Goal: Communication & Community: Answer question/provide support

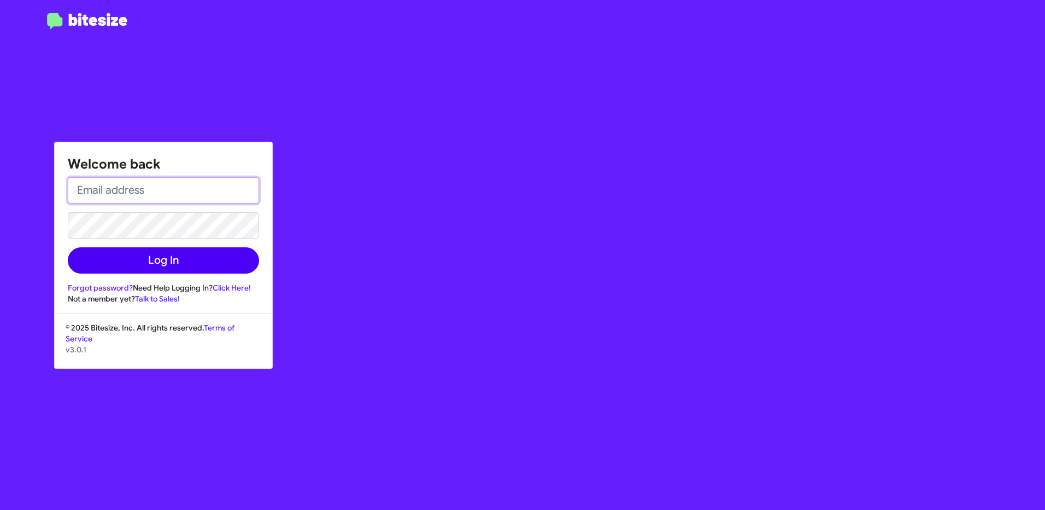
type input "[EMAIL_ADDRESS][DOMAIN_NAME]"
click at [158, 260] on button "Log In" at bounding box center [163, 260] width 191 height 26
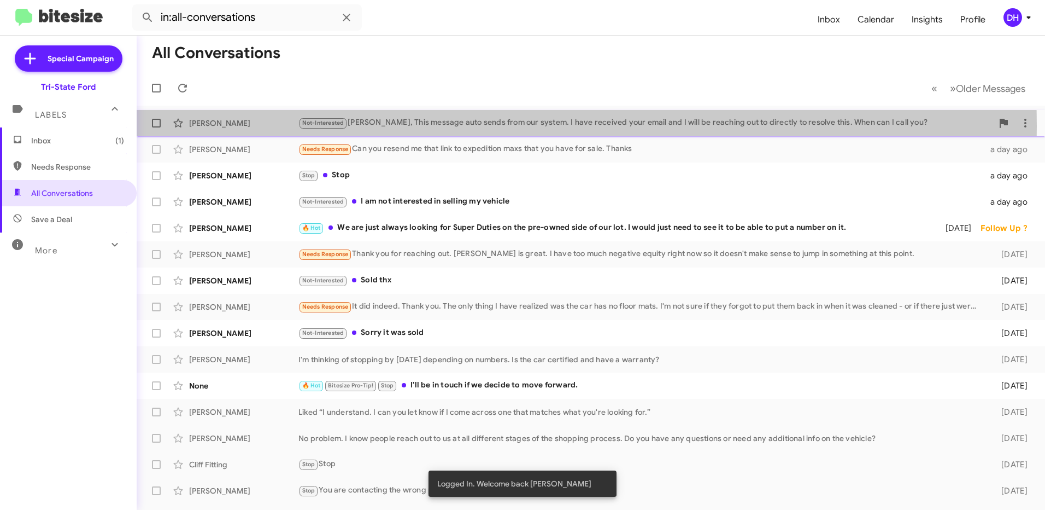
click at [428, 126] on div "Not-Interested [PERSON_NAME], This message auto sends from our system. I have r…" at bounding box center [645, 122] width 694 height 13
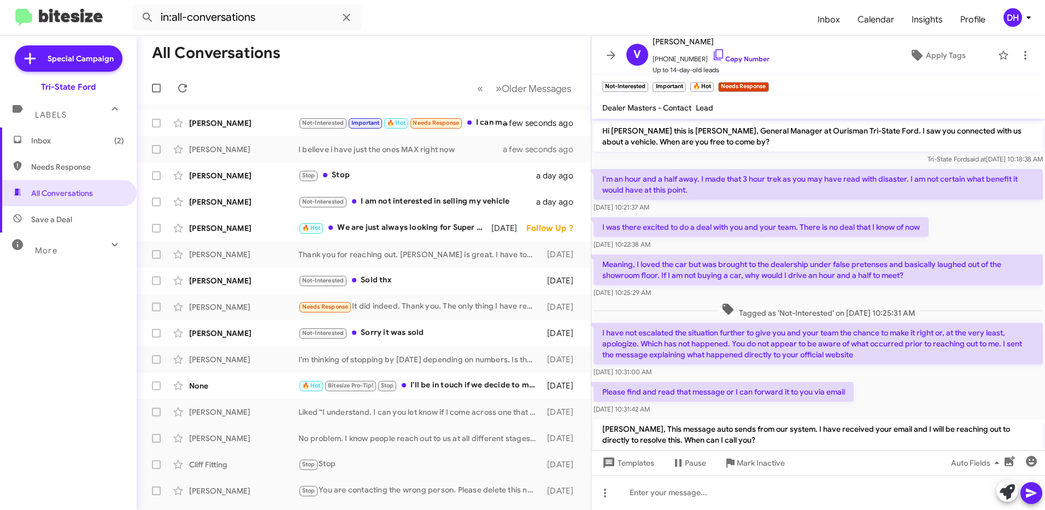
scroll to position [87, 0]
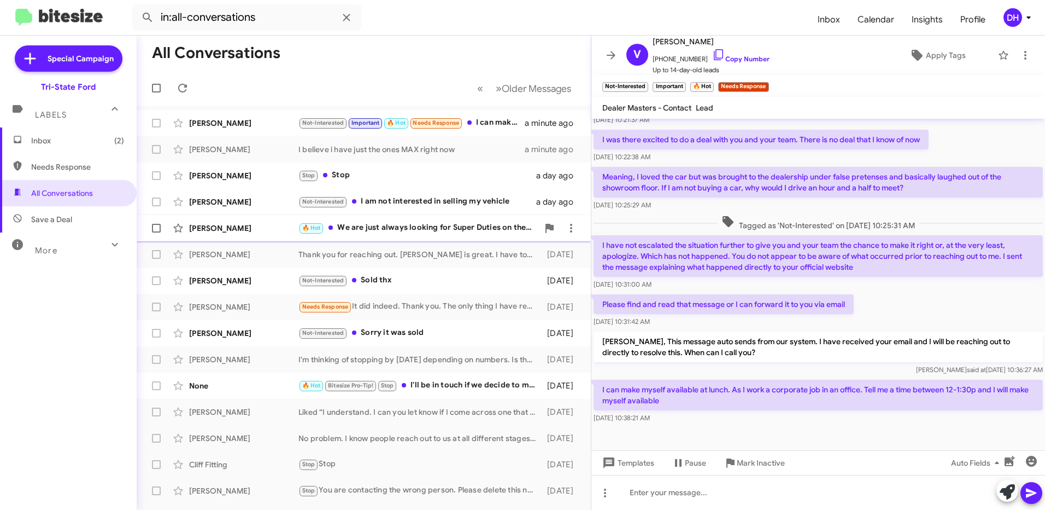
click at [216, 229] on div "[PERSON_NAME]" at bounding box center [243, 227] width 109 height 11
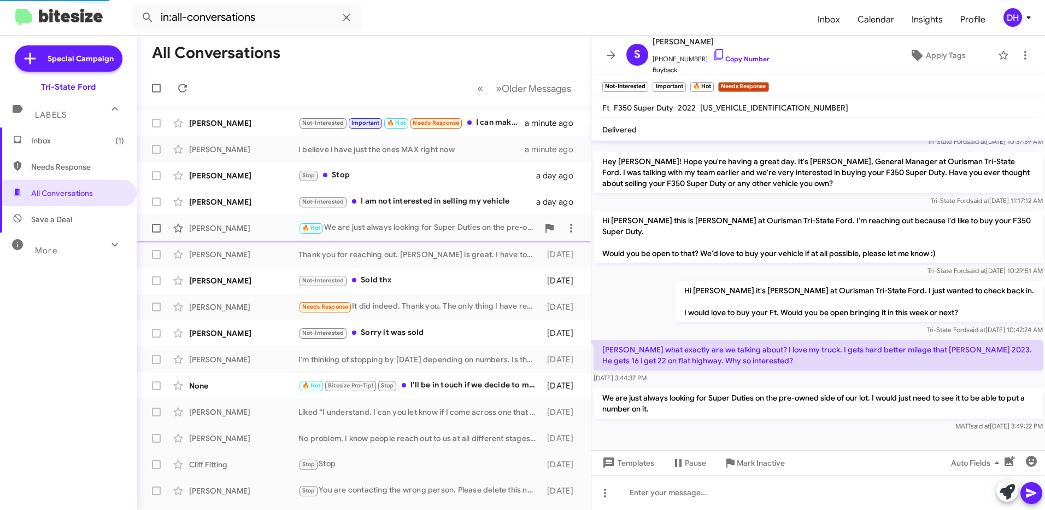
scroll to position [50, 0]
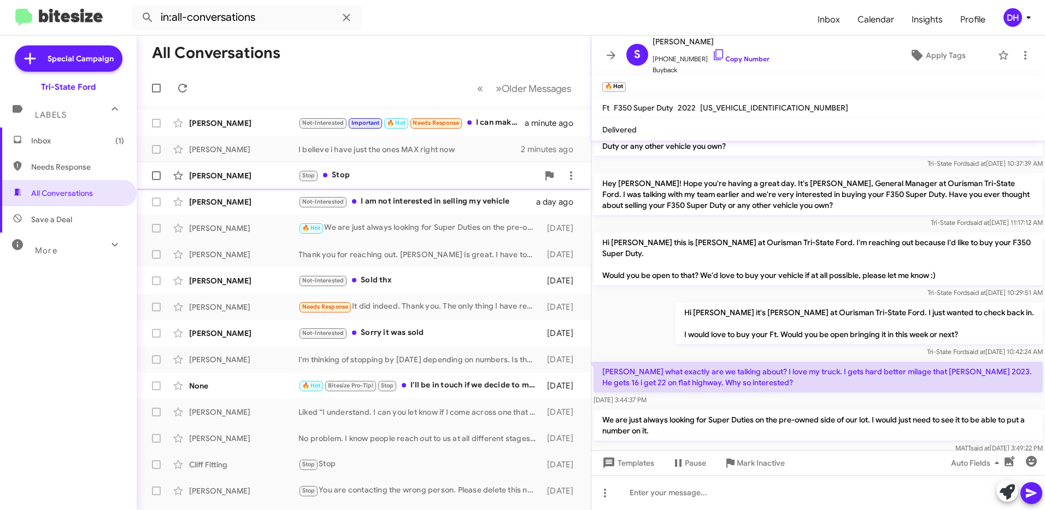
click at [241, 176] on div "[PERSON_NAME]" at bounding box center [243, 175] width 109 height 11
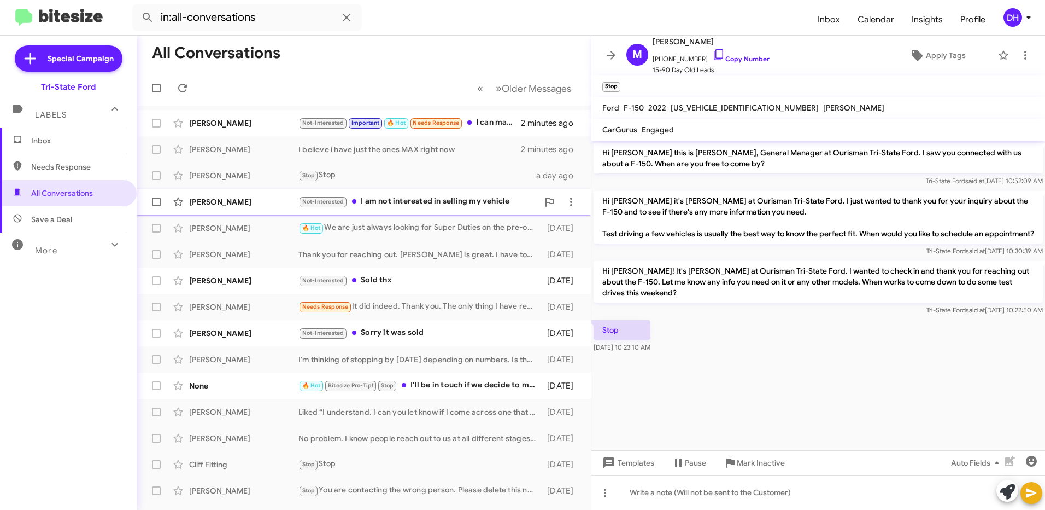
click at [444, 207] on div "Not-Interested I am not interested in selling my vehicle" at bounding box center [418, 201] width 240 height 13
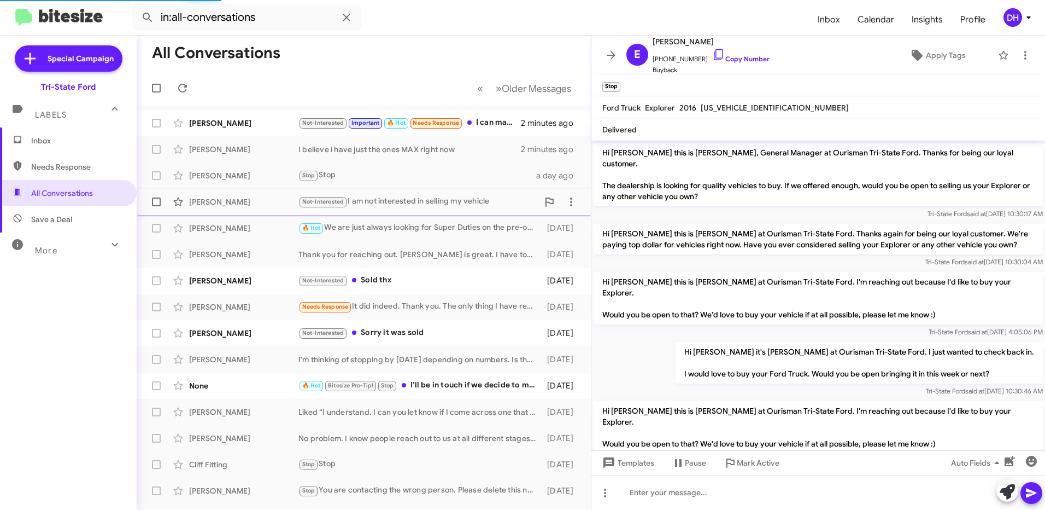
scroll to position [124, 0]
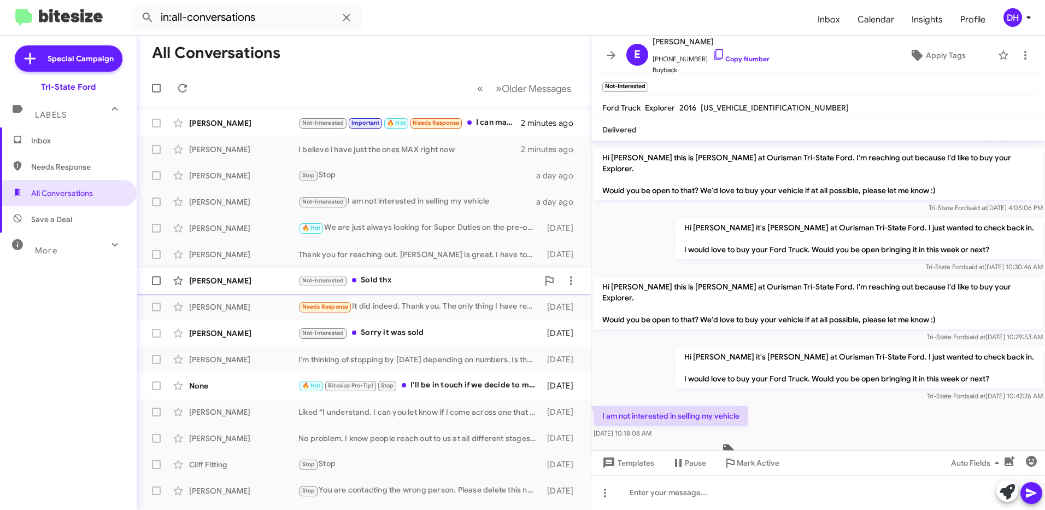
click at [223, 280] on div "[PERSON_NAME]" at bounding box center [243, 280] width 109 height 11
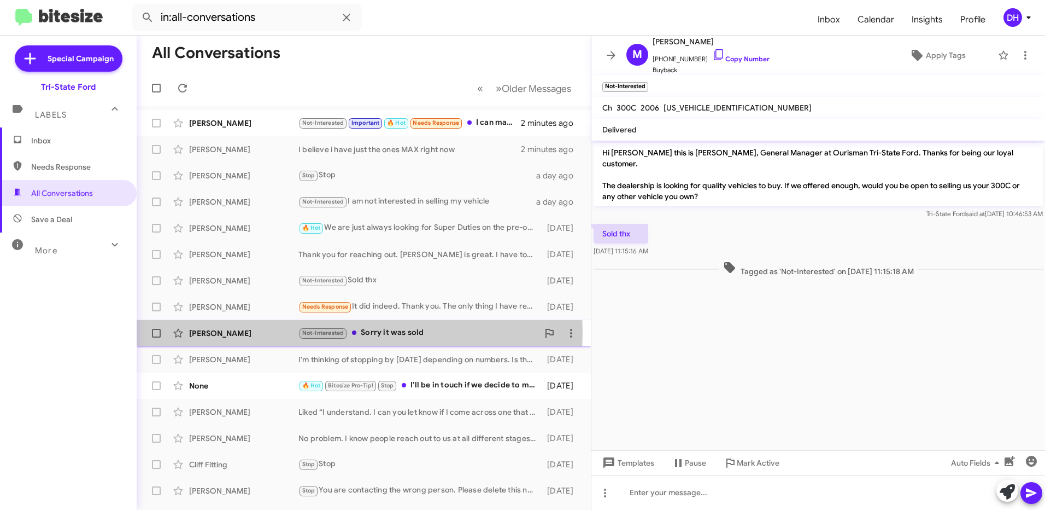
click at [219, 332] on div "[PERSON_NAME]" at bounding box center [243, 332] width 109 height 11
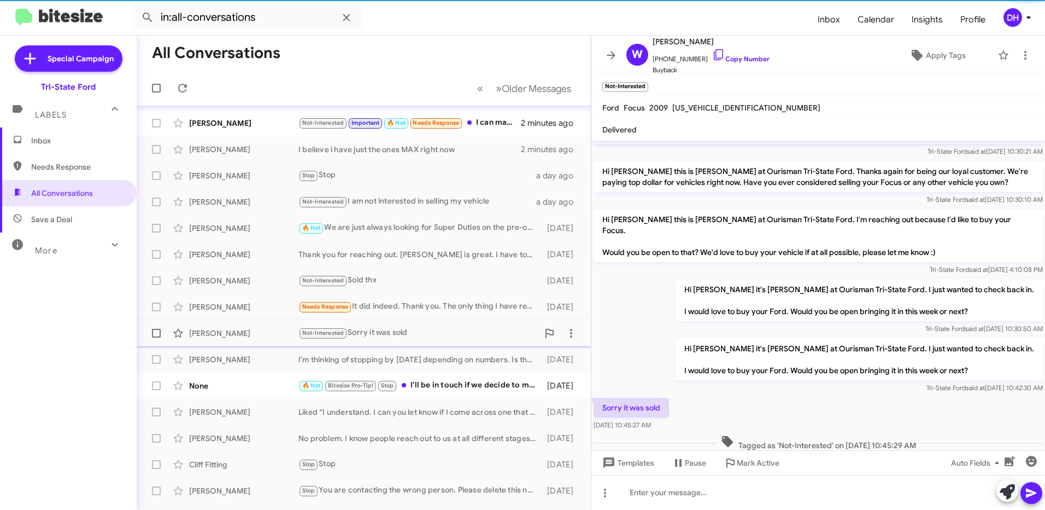
scroll to position [55, 0]
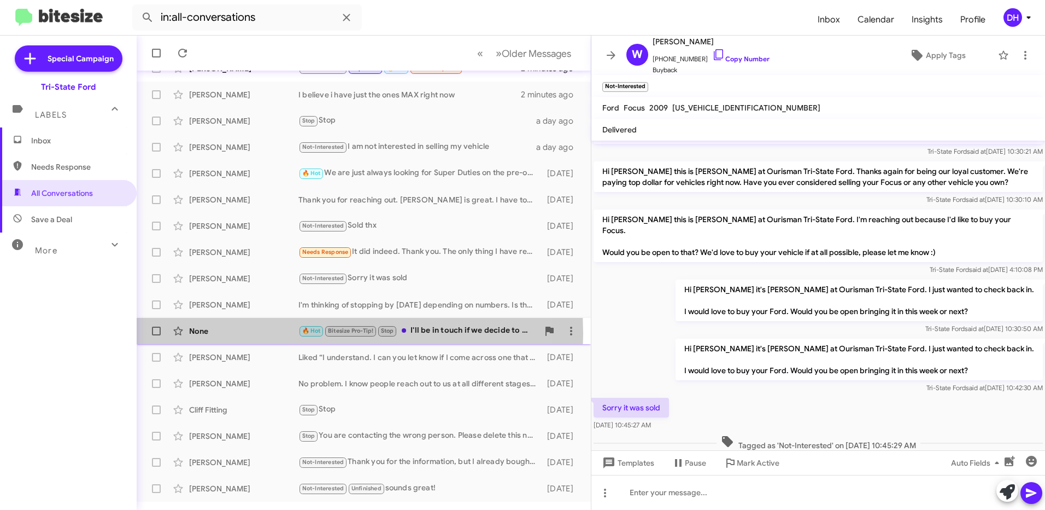
click at [220, 333] on div "None" at bounding box center [243, 330] width 109 height 11
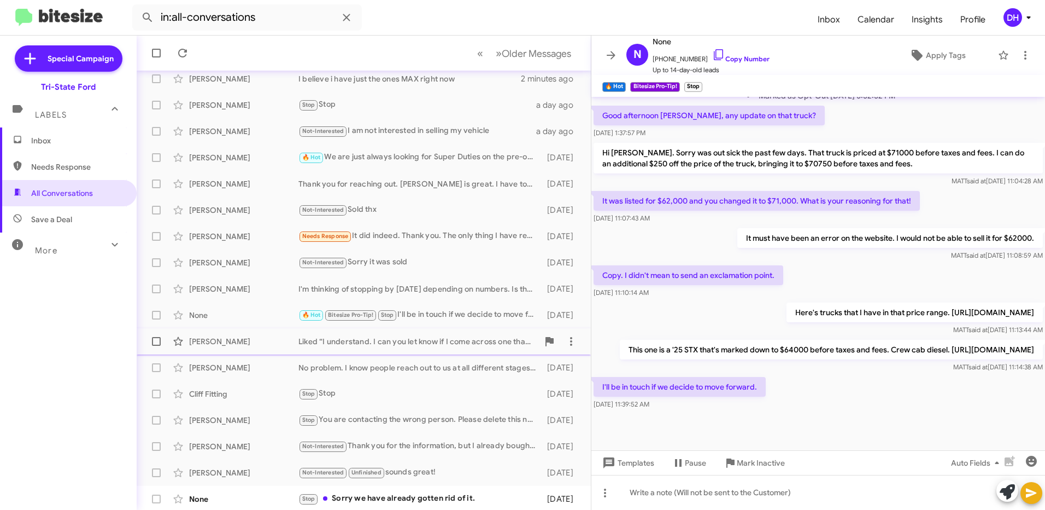
scroll to position [125, 0]
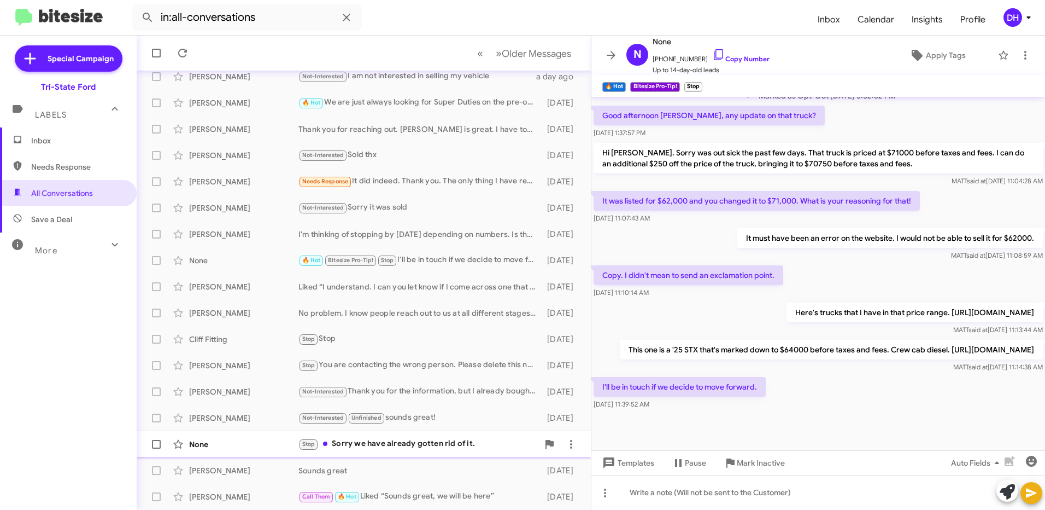
click at [230, 448] on div "None" at bounding box center [243, 443] width 109 height 11
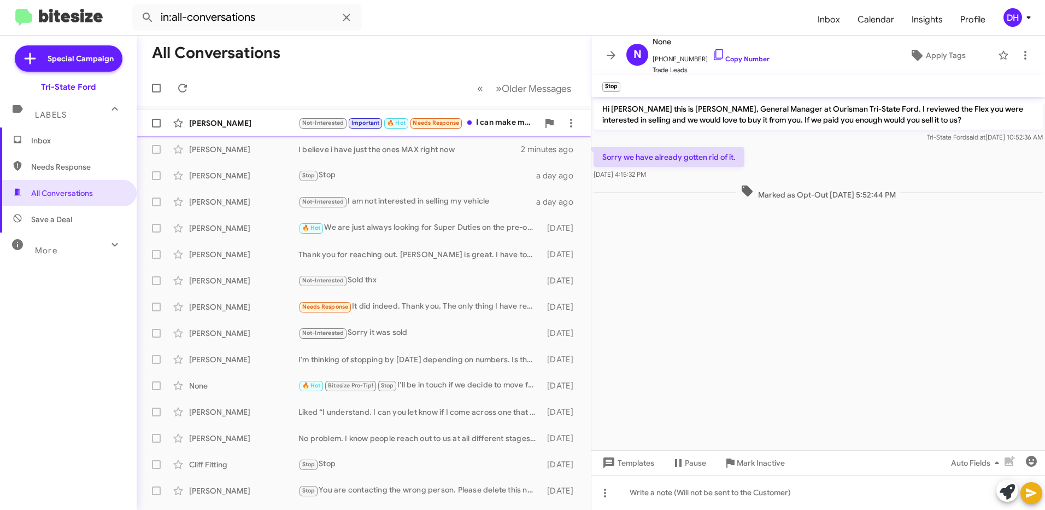
click at [226, 126] on div "[PERSON_NAME]" at bounding box center [243, 123] width 109 height 11
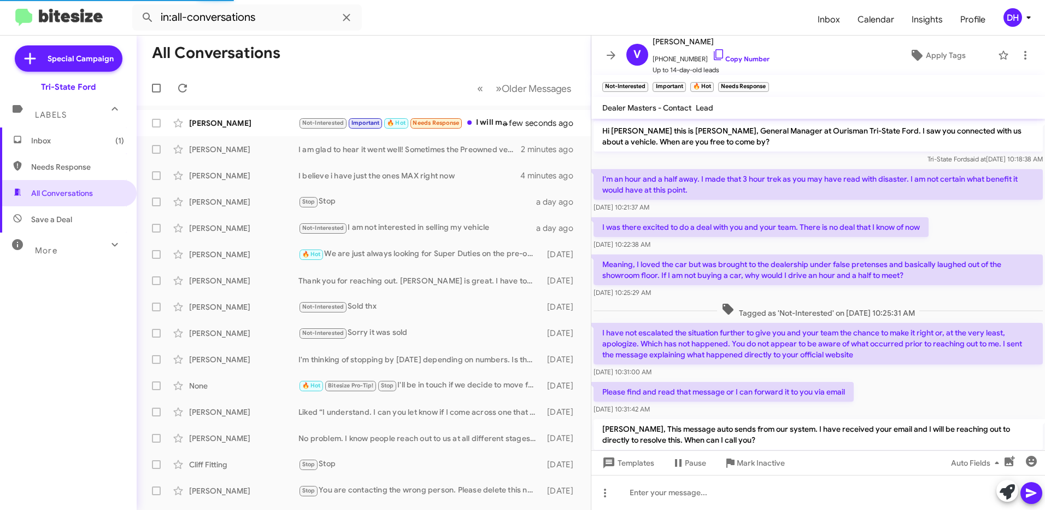
scroll to position [167, 0]
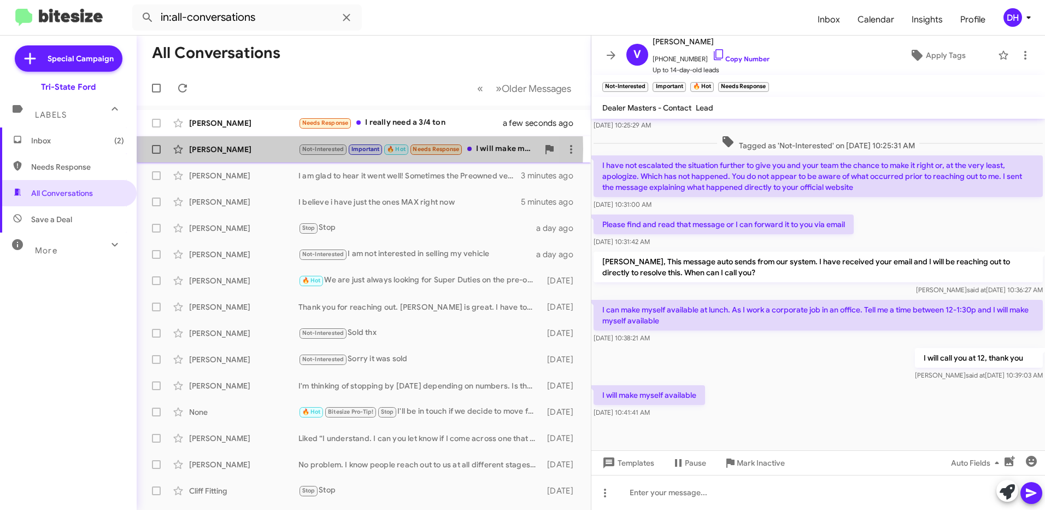
click at [224, 148] on div "[PERSON_NAME]" at bounding box center [243, 149] width 109 height 11
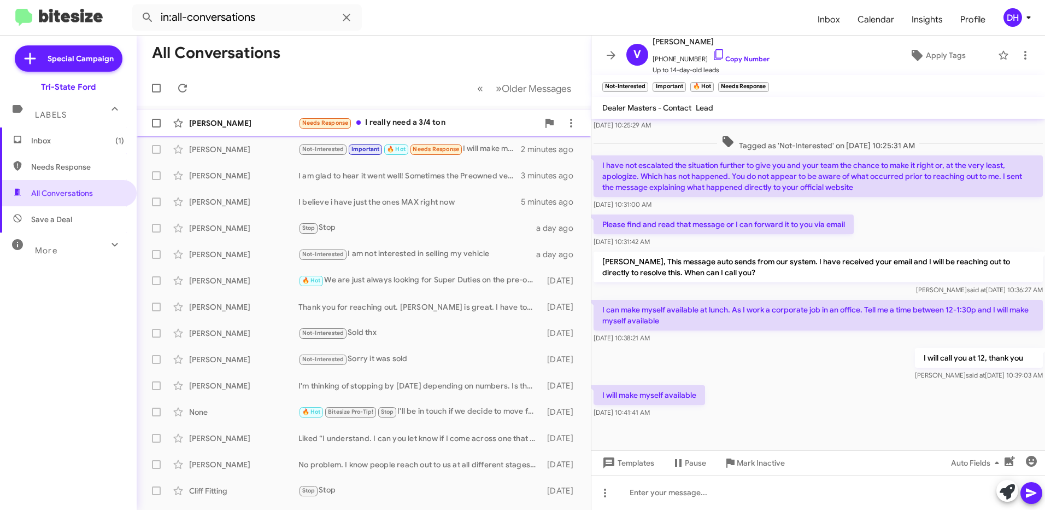
click at [419, 119] on div "Needs Response I really need a 3/4 ton" at bounding box center [418, 122] width 240 height 13
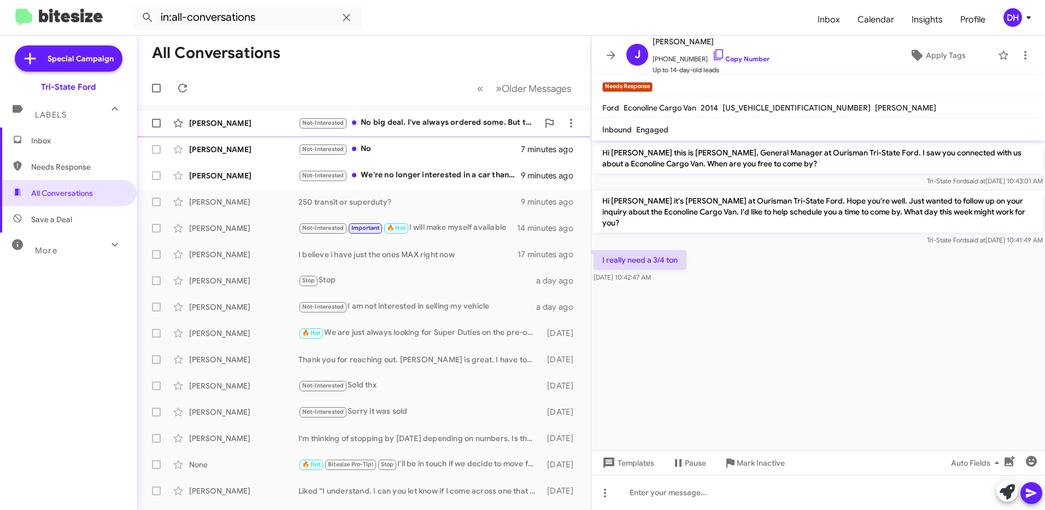
click at [420, 125] on div "Not-Interested No big deal. I've always ordered some. But thank you ☺️" at bounding box center [418, 122] width 240 height 13
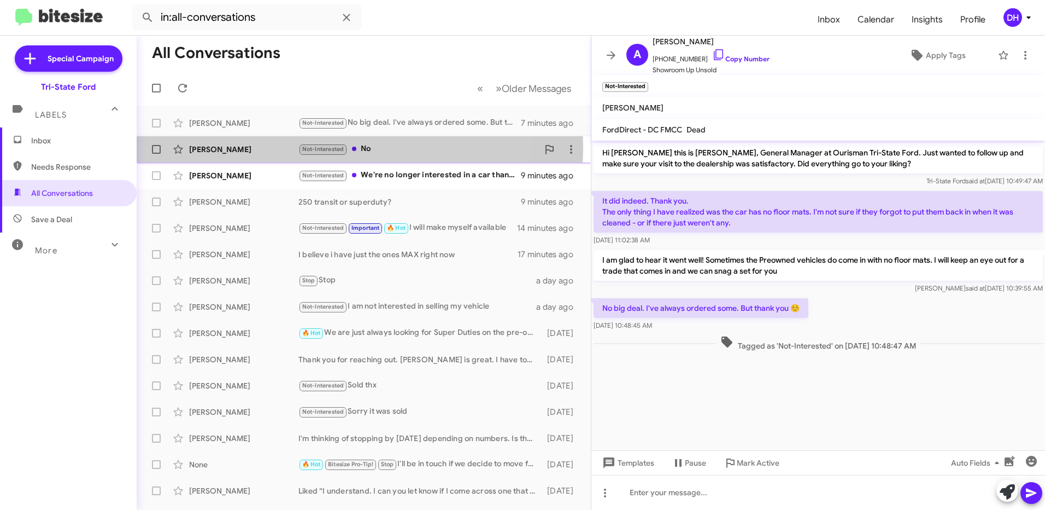
click at [210, 147] on div "[PERSON_NAME]" at bounding box center [243, 149] width 109 height 11
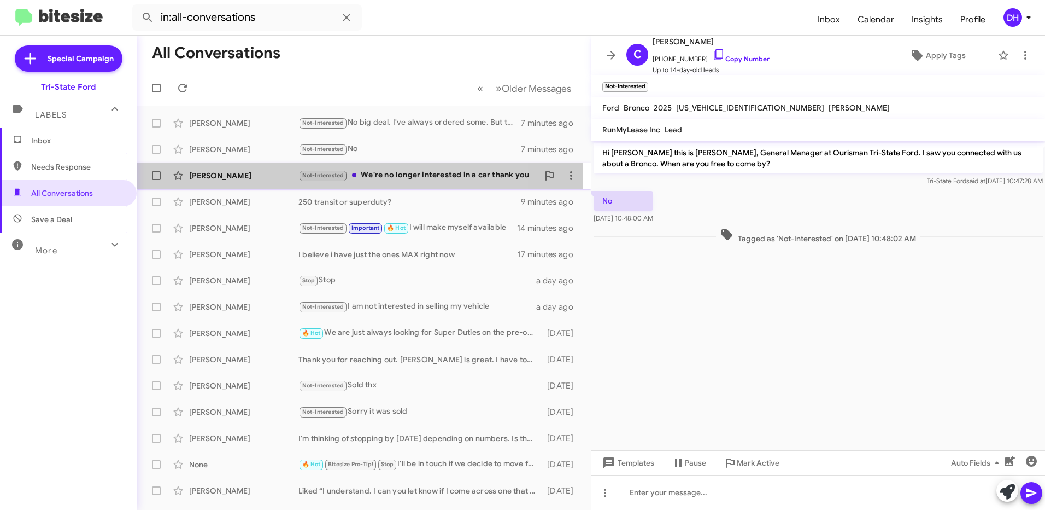
click at [208, 174] on div "[PERSON_NAME]" at bounding box center [243, 175] width 109 height 11
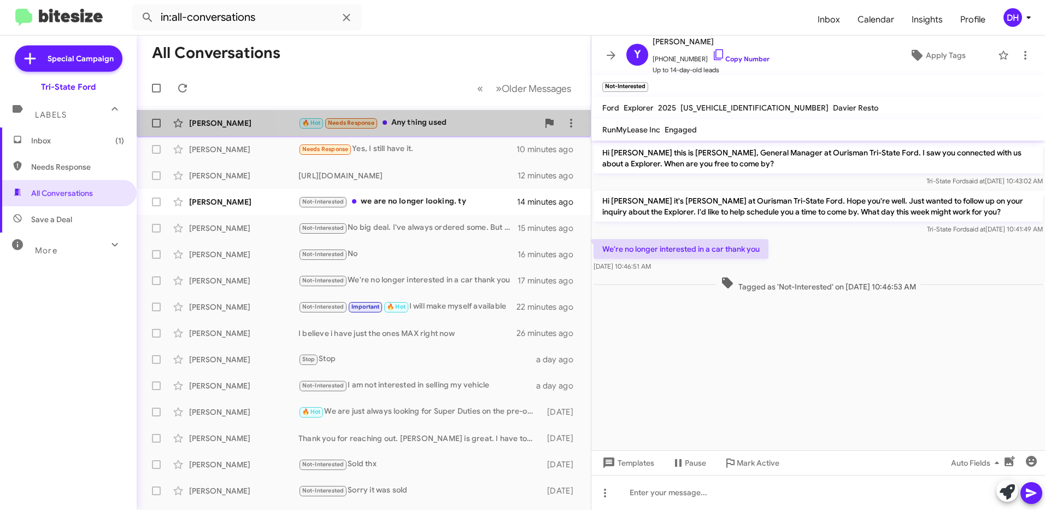
click at [429, 124] on div "🔥 Hot Needs Response Any thing used" at bounding box center [418, 122] width 240 height 13
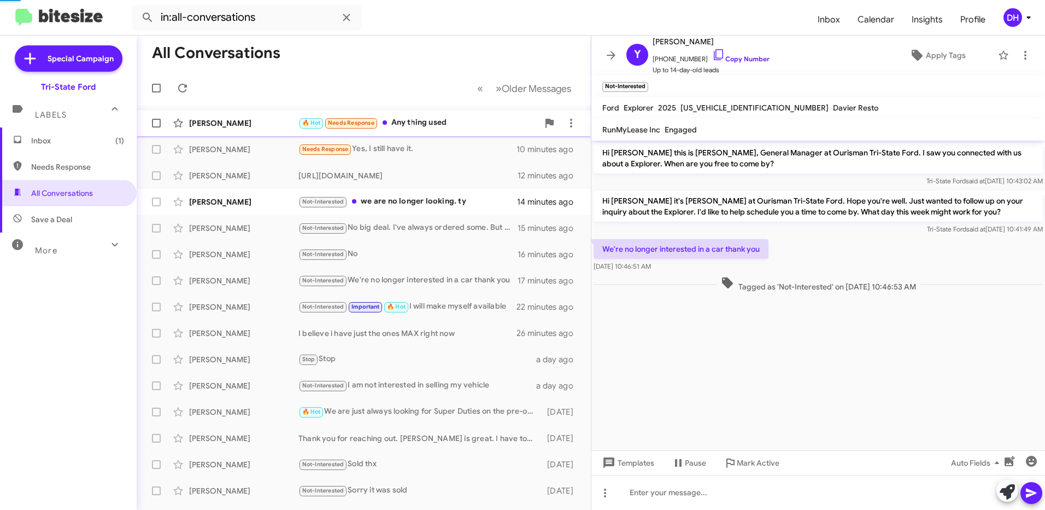
scroll to position [112, 0]
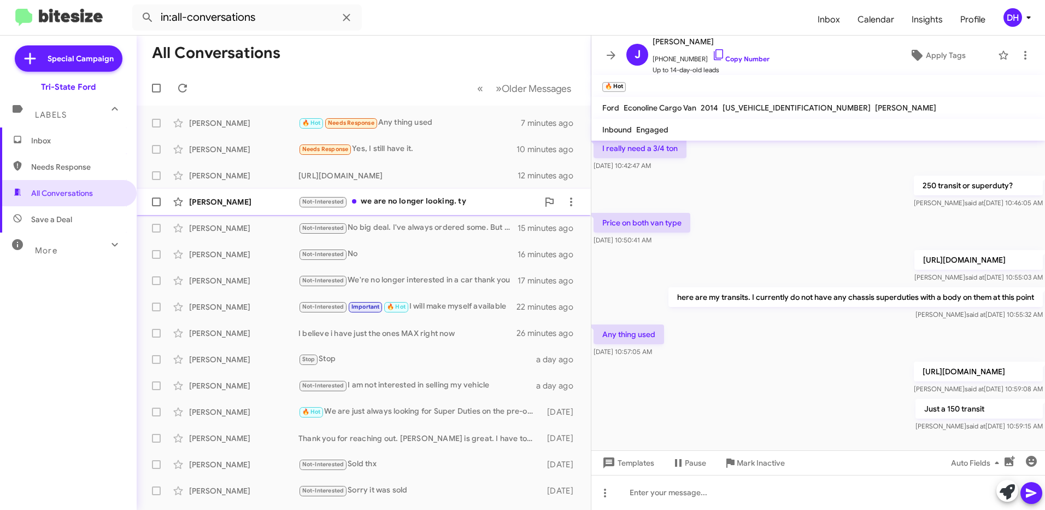
click at [438, 203] on div "Not-Interested we are no longer looking. ty" at bounding box center [418, 201] width 240 height 13
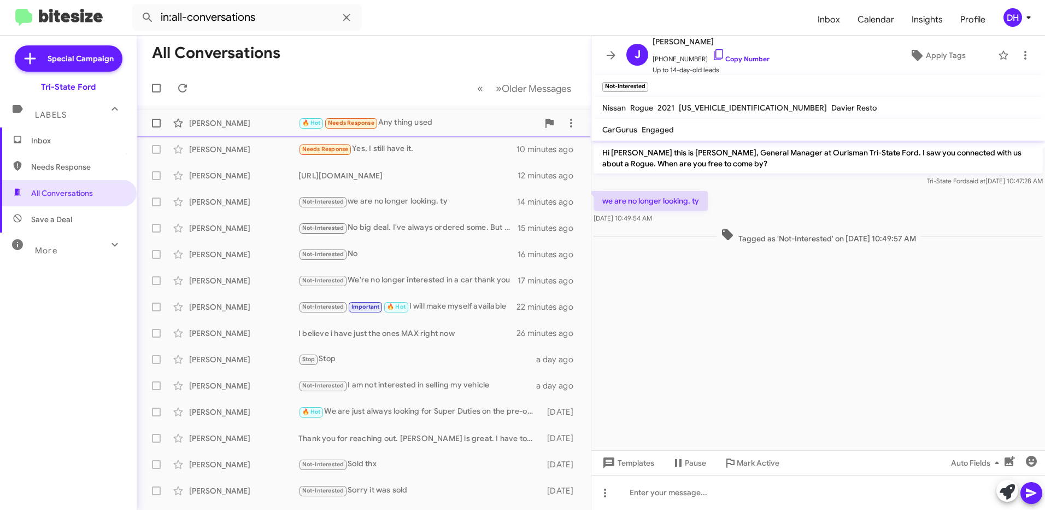
click at [401, 121] on div "🔥 Hot Needs Response Any thing used" at bounding box center [418, 122] width 240 height 13
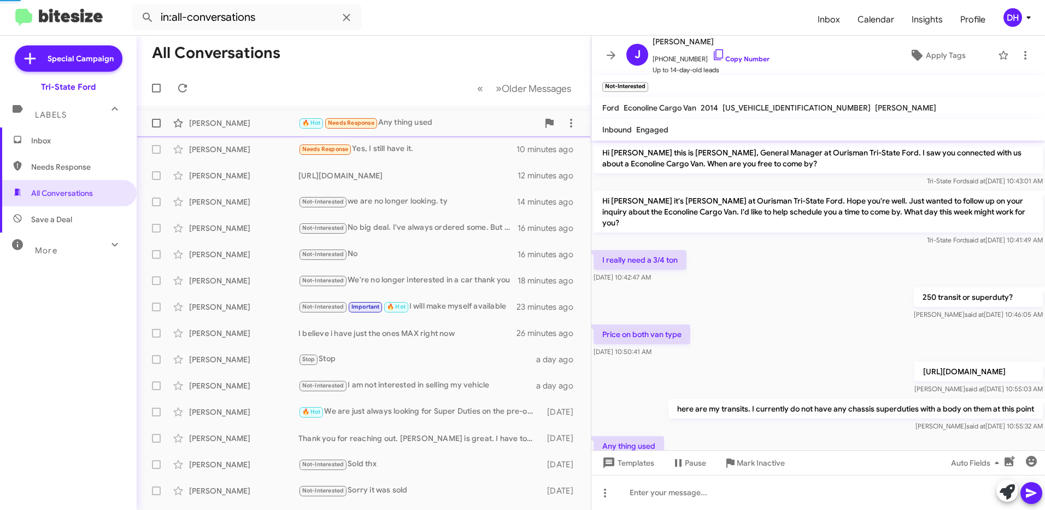
scroll to position [112, 0]
